Goal: Information Seeking & Learning: Learn about a topic

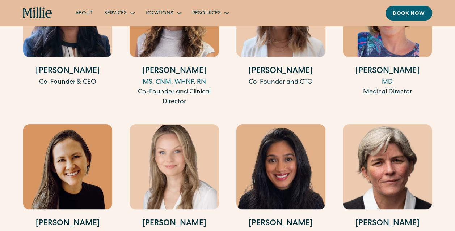
scroll to position [1431, 0]
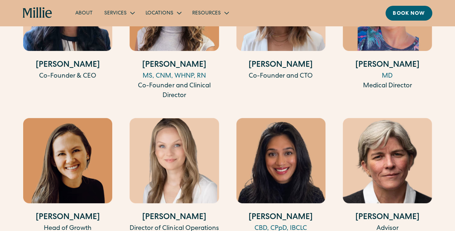
click at [124, 200] on div "[PERSON_NAME] Co-Founder & CEO [PERSON_NAME][GEOGRAPHIC_DATA], CNM, WHNP, RN Co…" at bounding box center [227, 181] width 408 height 431
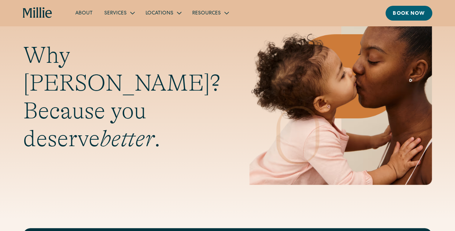
scroll to position [0, 0]
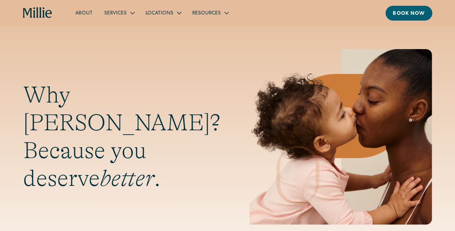
click at [90, 12] on link "About" at bounding box center [83, 13] width 29 height 12
click at [88, 17] on link "About" at bounding box center [83, 13] width 29 height 12
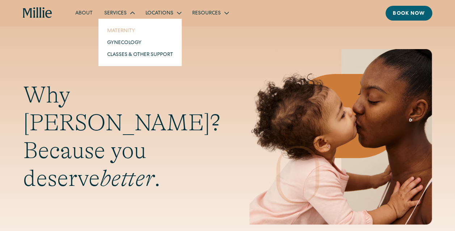
click at [127, 29] on link "Maternity" at bounding box center [139, 31] width 77 height 12
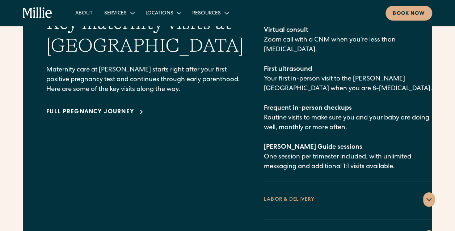
scroll to position [1031, 0]
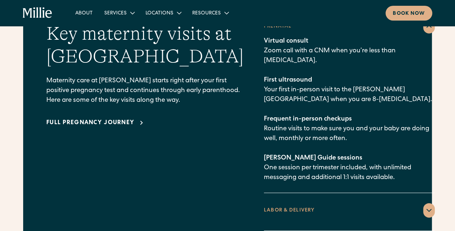
click at [139, 119] on icon at bounding box center [141, 123] width 9 height 9
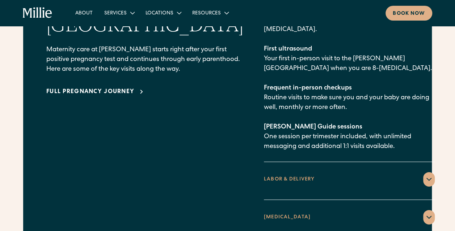
scroll to position [1068, 0]
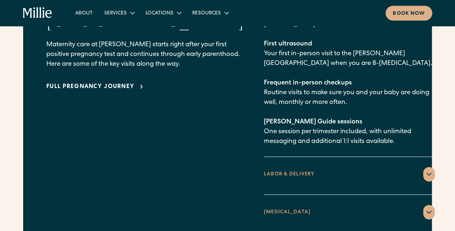
click at [424, 170] on icon at bounding box center [428, 174] width 9 height 9
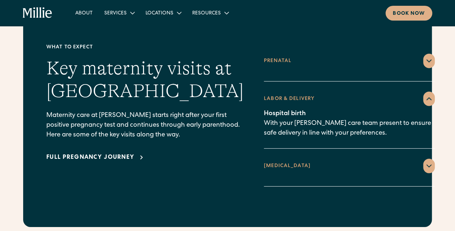
scroll to position [997, 0]
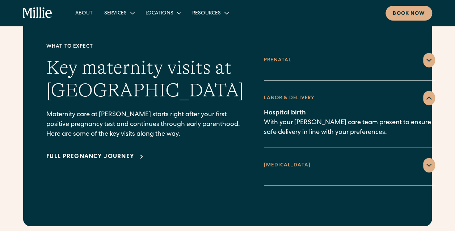
click at [424, 161] on icon at bounding box center [428, 165] width 9 height 9
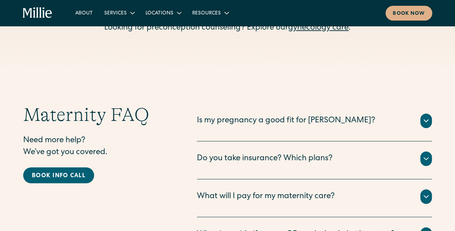
scroll to position [2360, 0]
click at [422, 154] on icon at bounding box center [425, 158] width 9 height 9
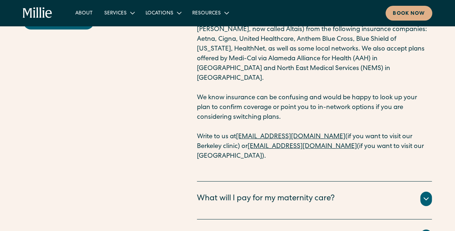
scroll to position [2515, 0]
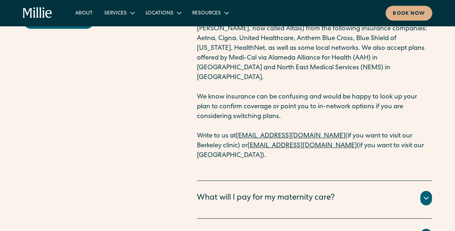
click at [425, 194] on icon at bounding box center [425, 198] width 9 height 9
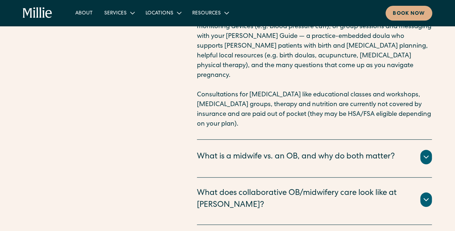
scroll to position [2780, 0]
click at [424, 195] on icon at bounding box center [425, 199] width 9 height 9
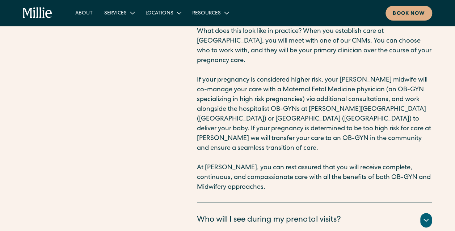
scroll to position [3047, 0]
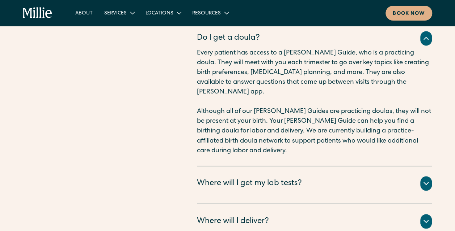
scroll to position [3266, 0]
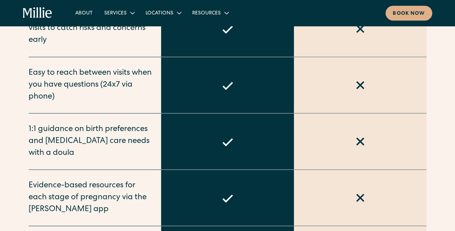
scroll to position [586, 0]
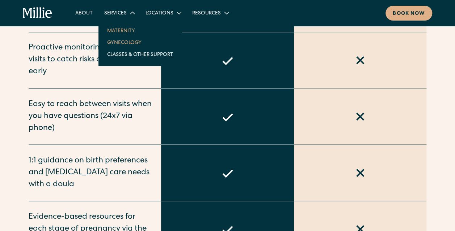
click at [129, 42] on link "Gynecology" at bounding box center [139, 43] width 77 height 12
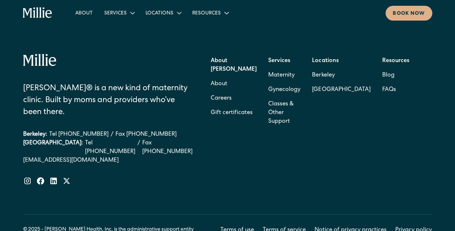
scroll to position [1618, 0]
